Goal: Task Accomplishment & Management: Use online tool/utility

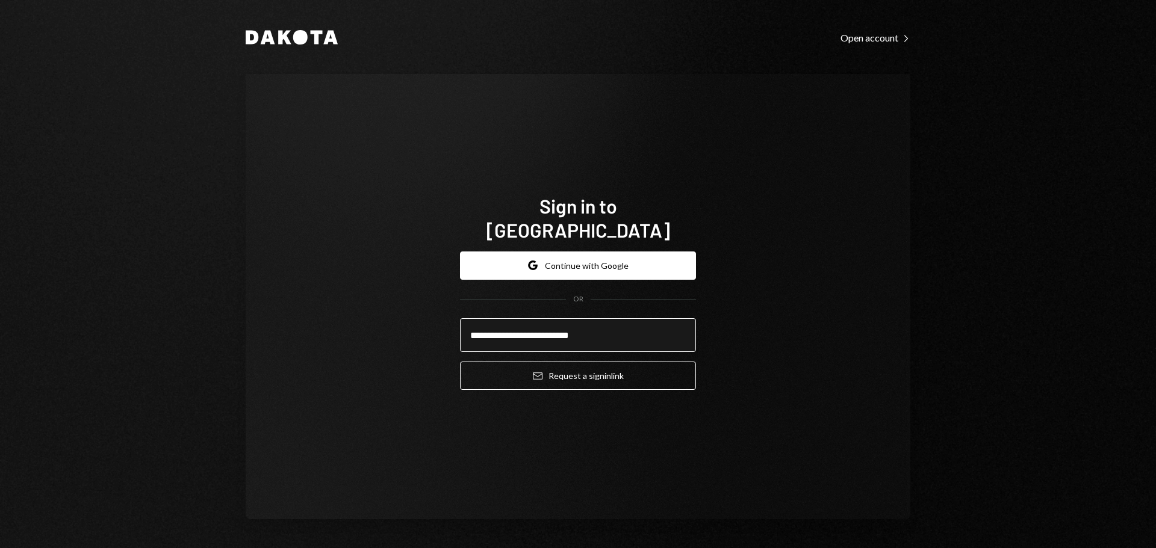
click at [613, 334] on input "**********" at bounding box center [578, 335] width 236 height 34
type input "**********"
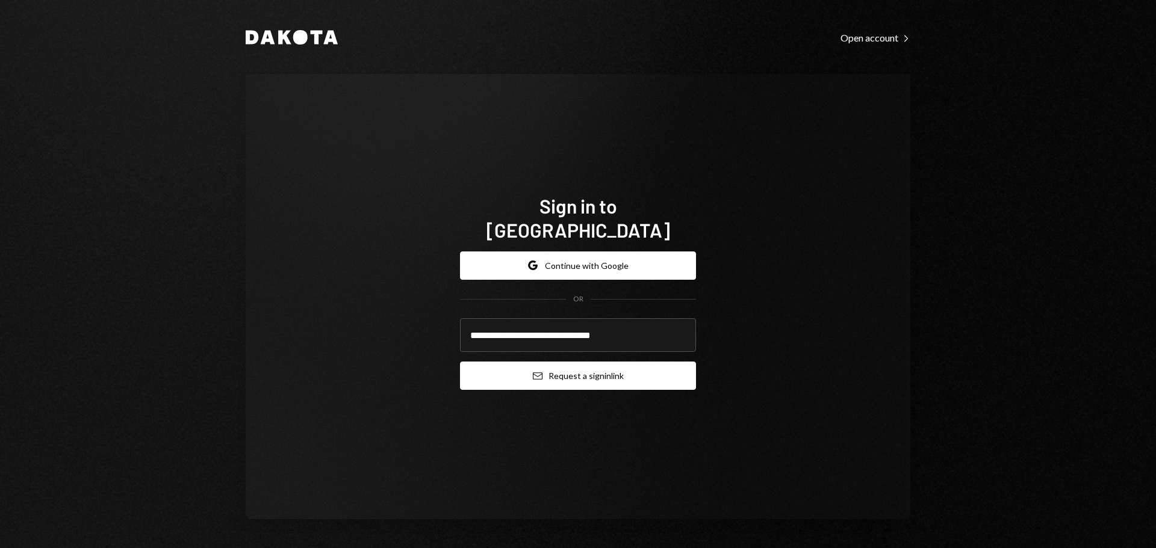
click at [584, 362] on button "Email Request a sign in link" at bounding box center [578, 376] width 236 height 28
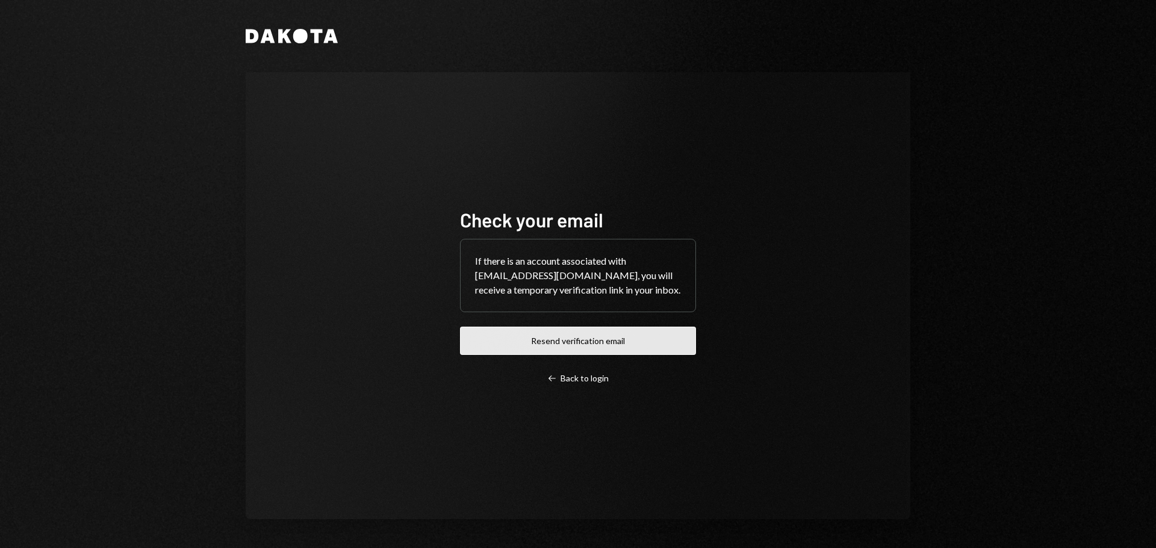
drag, startPoint x: 585, startPoint y: 346, endPoint x: 569, endPoint y: 343, distance: 16.6
click at [584, 345] on button "Resend verification email" at bounding box center [578, 341] width 236 height 28
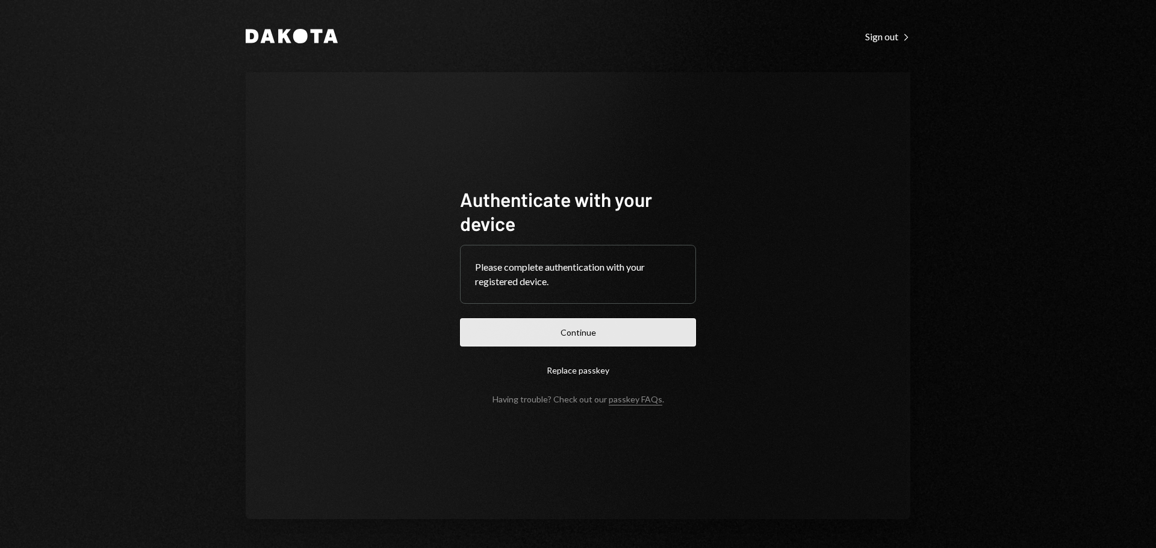
click at [568, 332] on button "Continue" at bounding box center [578, 332] width 236 height 28
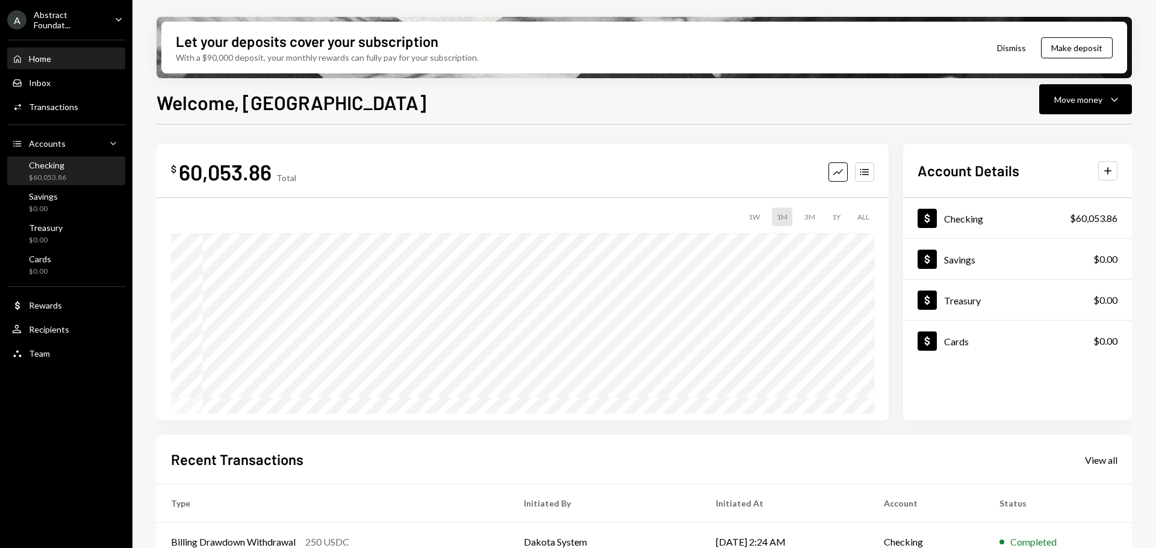
click at [48, 163] on div "Checking" at bounding box center [47, 165] width 37 height 10
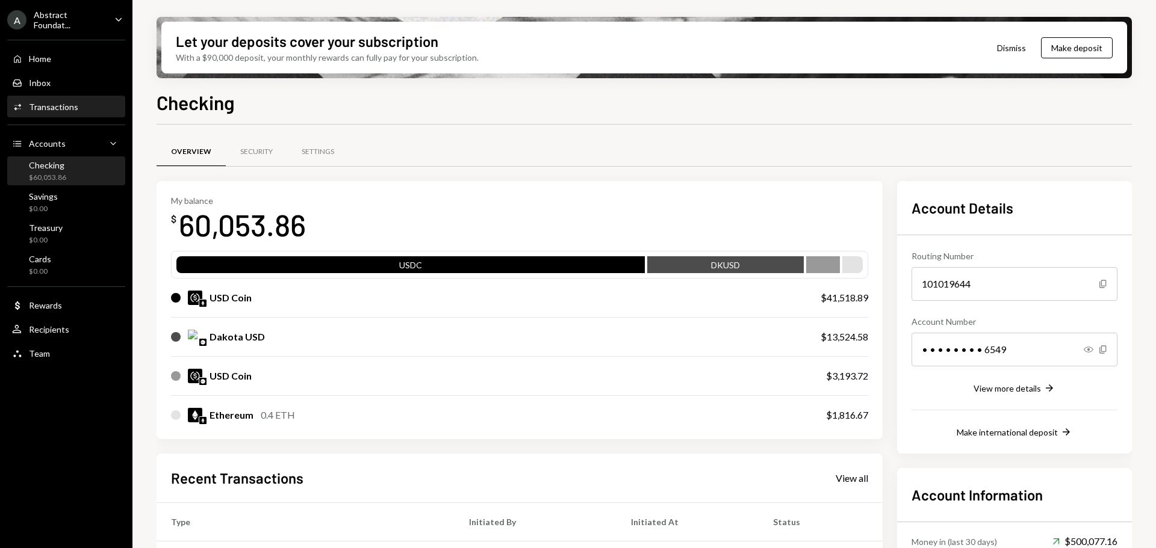
click at [67, 105] on div "Transactions" at bounding box center [53, 107] width 49 height 10
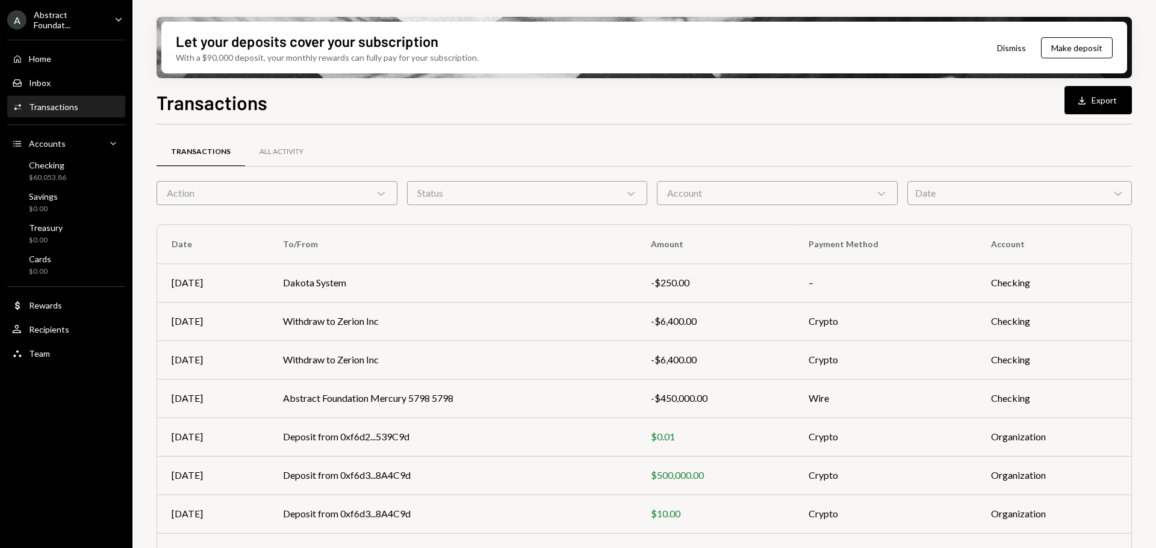
click at [835, 199] on div "Account Chevron Down" at bounding box center [777, 193] width 241 height 24
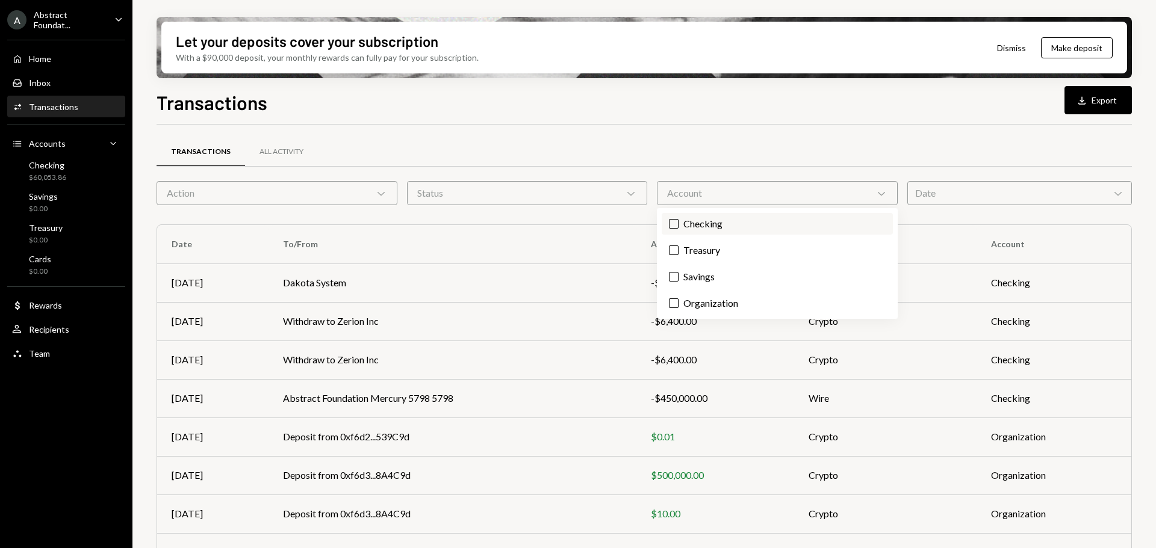
click at [711, 229] on label "Checking" at bounding box center [777, 224] width 231 height 22
click at [678, 229] on button "Checking" at bounding box center [674, 224] width 10 height 10
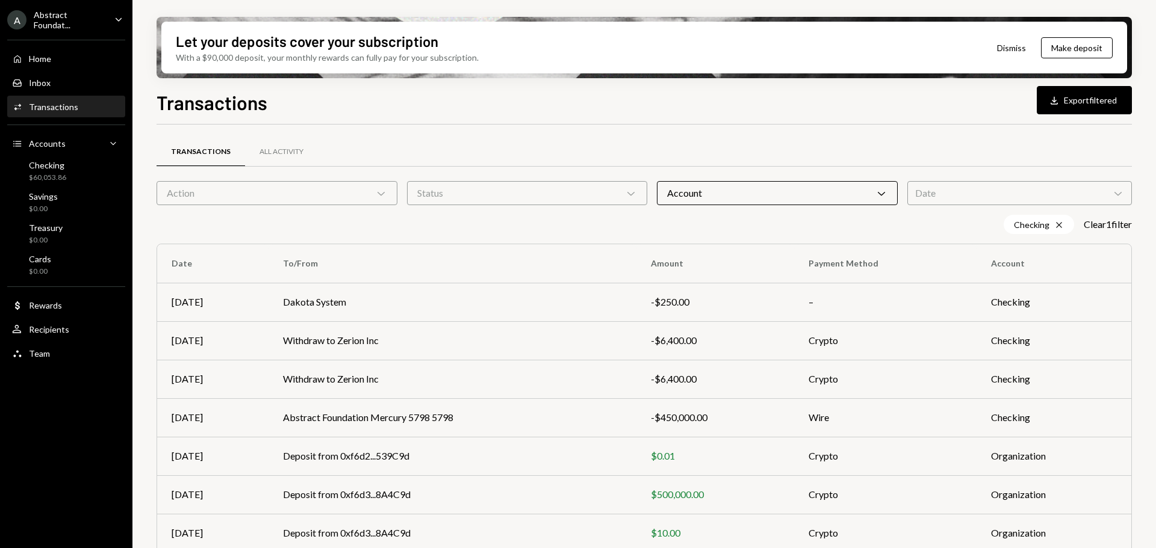
drag, startPoint x: 536, startPoint y: 187, endPoint x: 527, endPoint y: 193, distance: 10.9
click at [535, 187] on div "Status Chevron Down" at bounding box center [527, 193] width 241 height 24
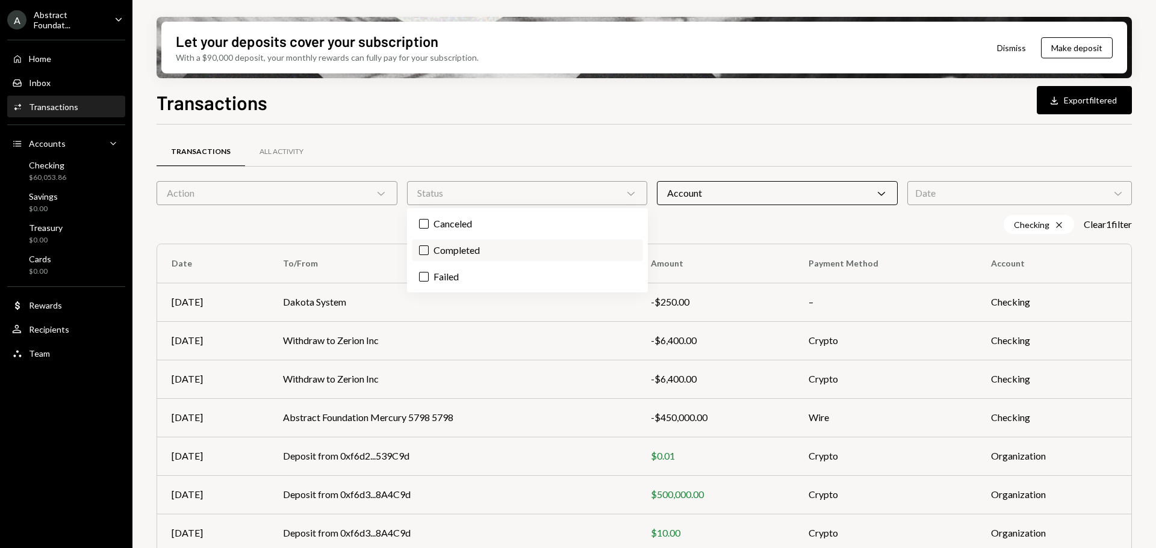
click at [483, 249] on label "Completed" at bounding box center [527, 251] width 231 height 22
click at [429, 249] on button "Completed" at bounding box center [424, 251] width 10 height 10
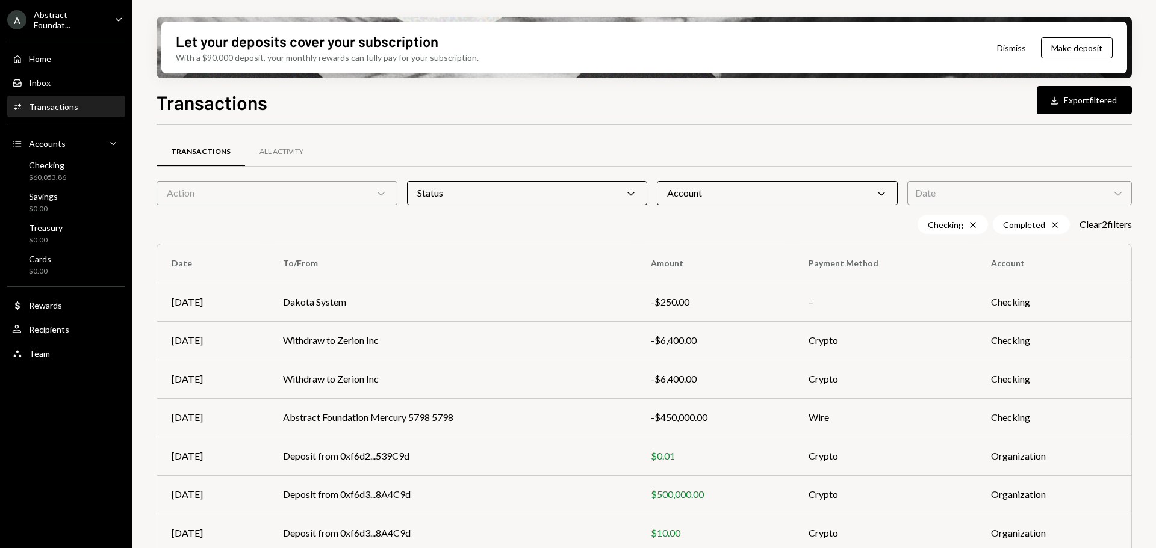
click at [946, 191] on div "Date Chevron Down" at bounding box center [1019, 193] width 225 height 24
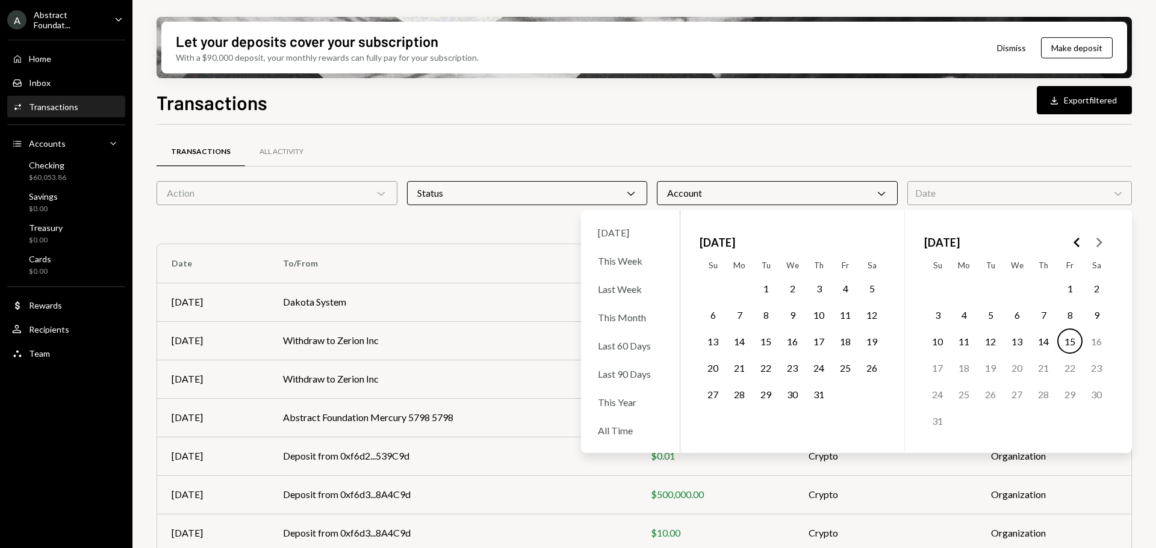
click at [1073, 293] on button "1" at bounding box center [1069, 288] width 25 height 25
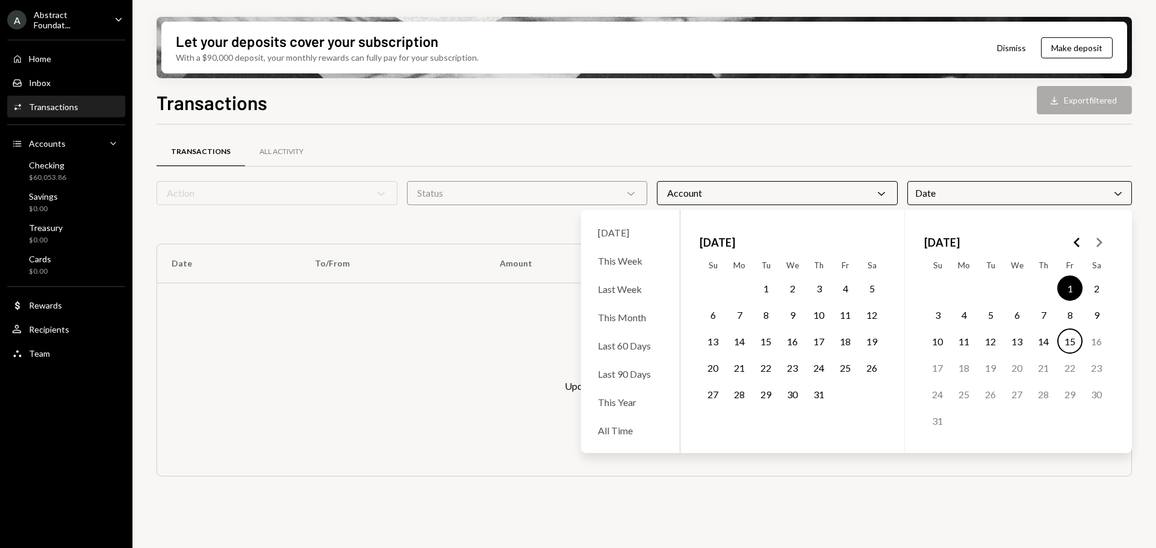
click at [1071, 341] on button "15" at bounding box center [1069, 341] width 25 height 25
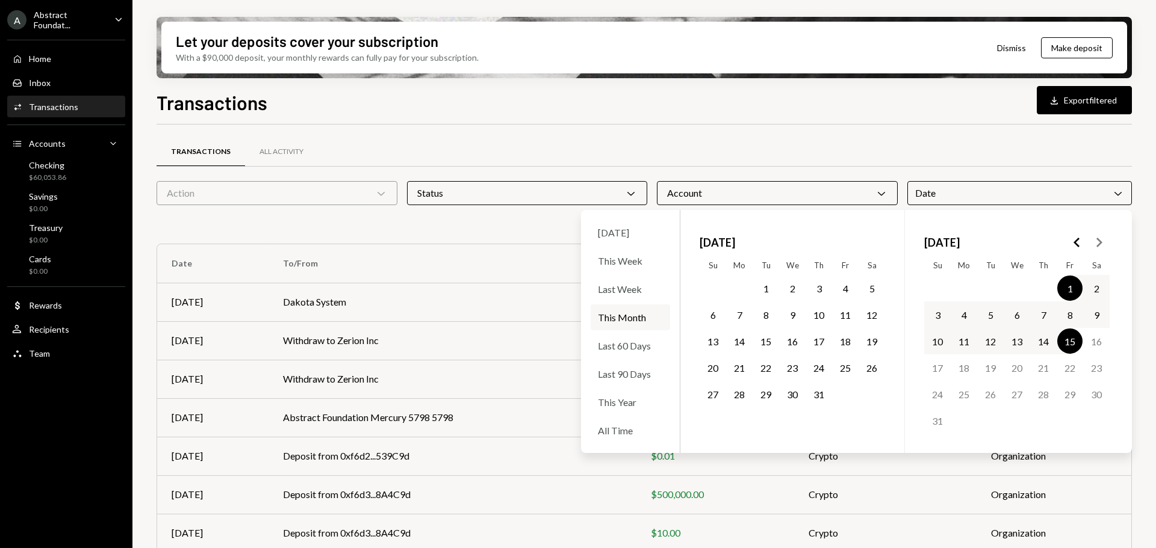
click at [972, 150] on div "Transactions All Activity" at bounding box center [644, 152] width 975 height 31
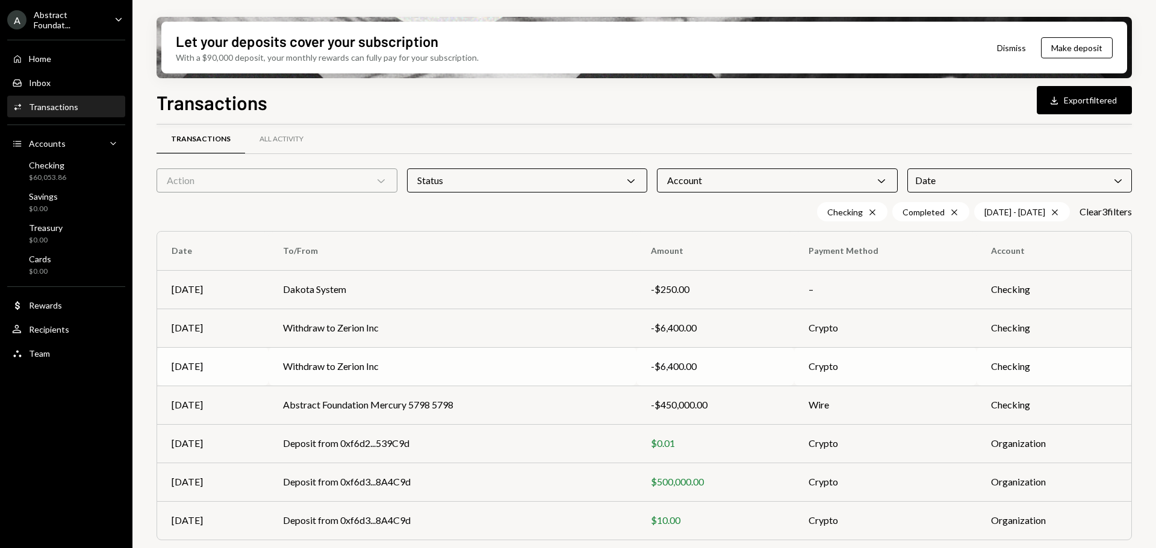
scroll to position [15, 0]
click at [1075, 95] on button "Download Export filtered" at bounding box center [1084, 100] width 95 height 28
click at [533, 199] on div "Transactions All Activity Action Chevron Down Status Chevron Down Account Chevr…" at bounding box center [644, 345] width 975 height 433
